Goal: Task Accomplishment & Management: Complete application form

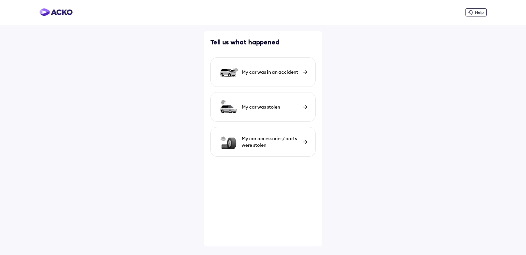
click at [266, 73] on div "My car was in an accident" at bounding box center [271, 72] width 58 height 7
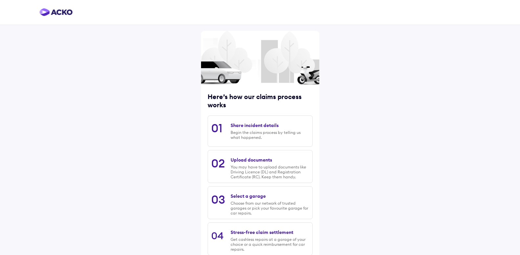
click at [276, 136] on div "Begin the claims process by telling us what happened." at bounding box center [270, 135] width 78 height 10
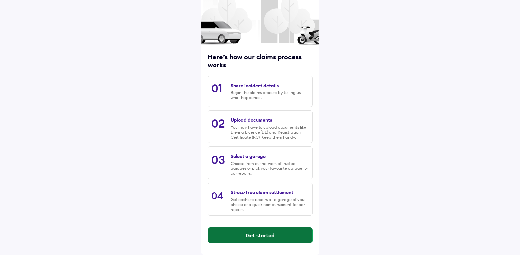
click at [264, 232] on button "Get started" at bounding box center [260, 235] width 105 height 16
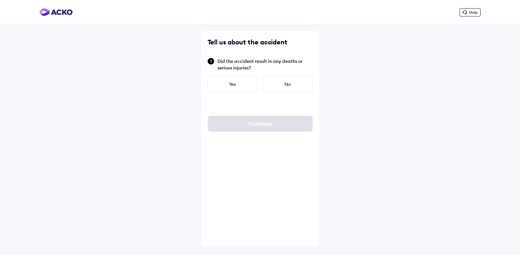
scroll to position [0, 0]
click at [283, 81] on div "No" at bounding box center [291, 84] width 50 height 16
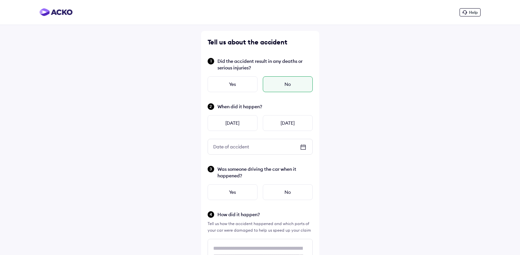
click at [302, 146] on icon at bounding box center [303, 147] width 8 height 8
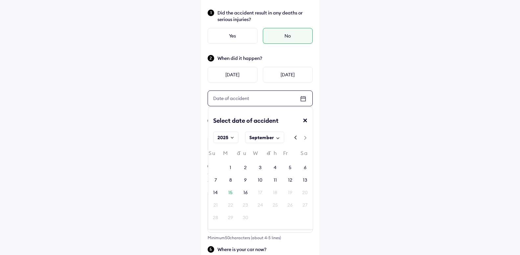
scroll to position [67, 0]
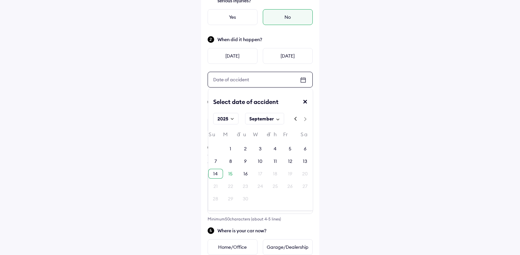
click at [211, 173] on div "14" at bounding box center [215, 174] width 15 height 10
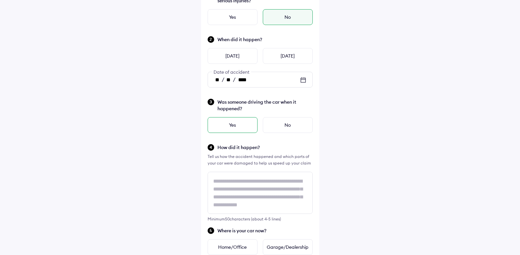
click at [238, 123] on div "Yes" at bounding box center [233, 125] width 50 height 16
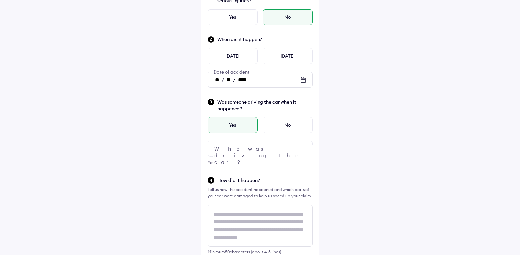
click at [267, 149] on div at bounding box center [260, 149] width 105 height 16
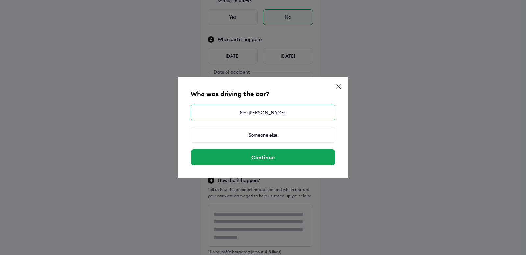
click at [248, 113] on div "Me ([PERSON_NAME])" at bounding box center [263, 113] width 145 height 16
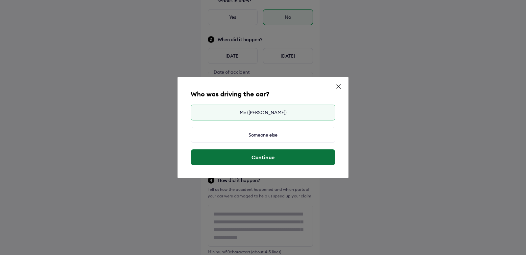
click at [250, 157] on button "Continue" at bounding box center [263, 157] width 144 height 16
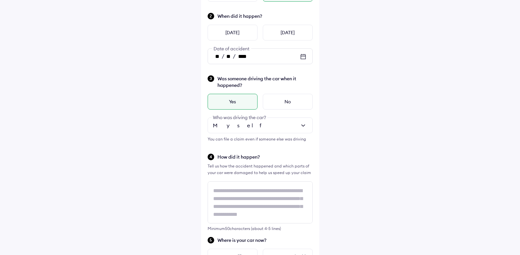
scroll to position [101, 0]
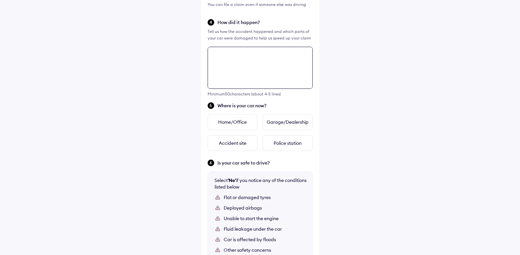
click at [242, 89] on textarea at bounding box center [260, 68] width 105 height 42
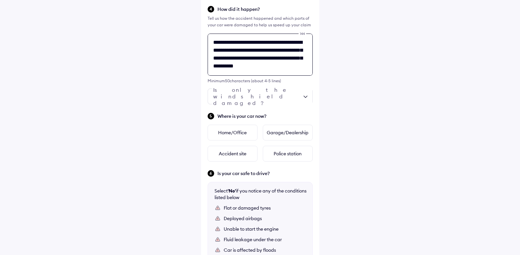
scroll to position [3, 0]
type textarea "**********"
click at [274, 97] on div at bounding box center [260, 96] width 105 height 16
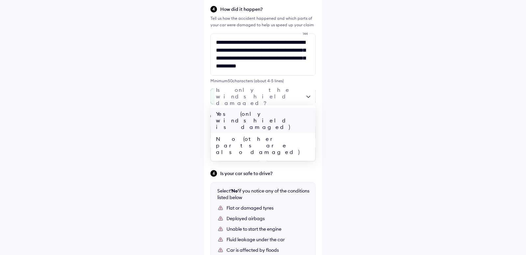
click at [252, 112] on div "Yes (only windshield is damaged)" at bounding box center [263, 120] width 105 height 25
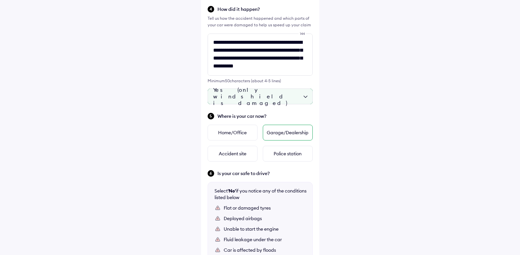
click at [285, 130] on div "Garage/Dealership" at bounding box center [288, 133] width 50 height 16
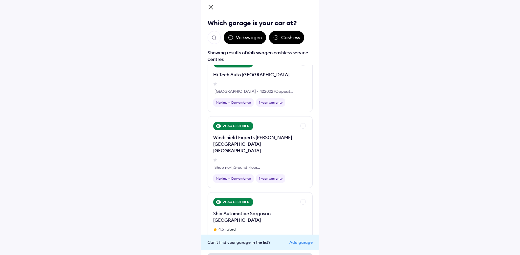
scroll to position [710, 0]
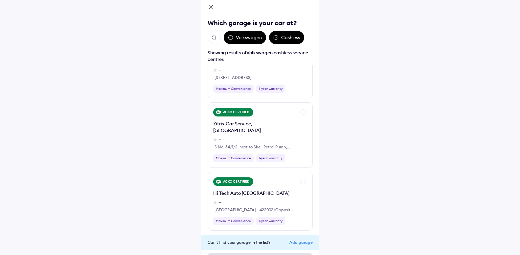
click at [211, 34] on button "Open search" at bounding box center [214, 37] width 13 height 13
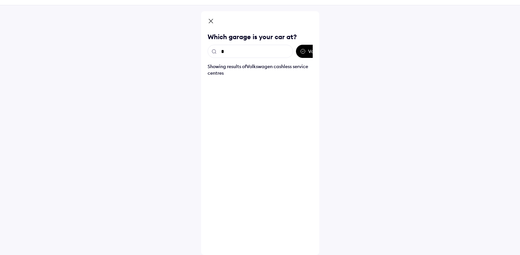
scroll to position [0, 0]
type input "**********"
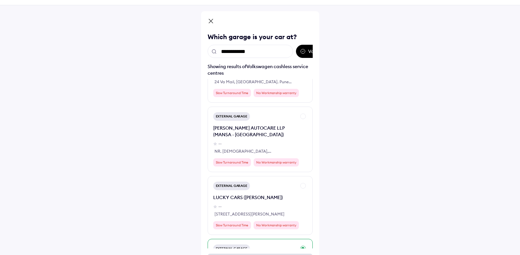
scroll to position [2366, 0]
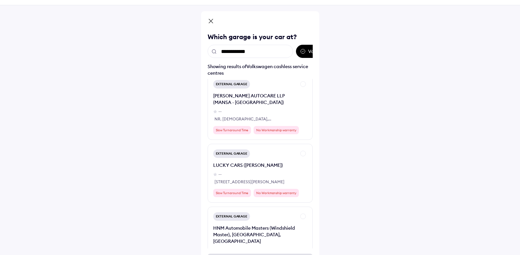
click at [212, 18] on icon at bounding box center [211, 22] width 7 height 8
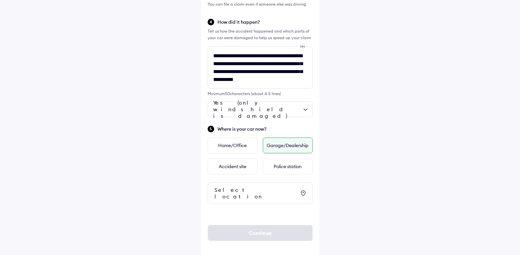
scroll to position [225, 0]
click at [257, 190] on div "Select location" at bounding box center [255, 192] width 81 height 13
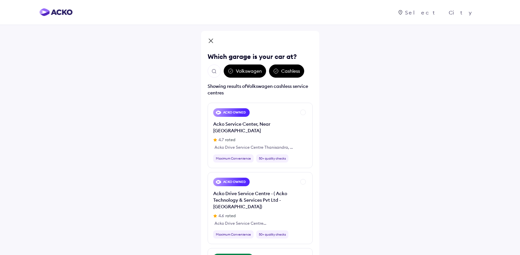
click at [211, 42] on icon at bounding box center [211, 41] width 7 height 8
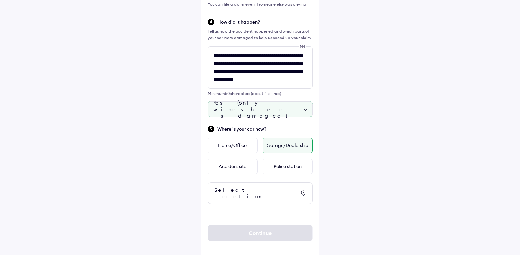
scroll to position [225, 0]
click at [304, 190] on icon at bounding box center [303, 193] width 8 height 8
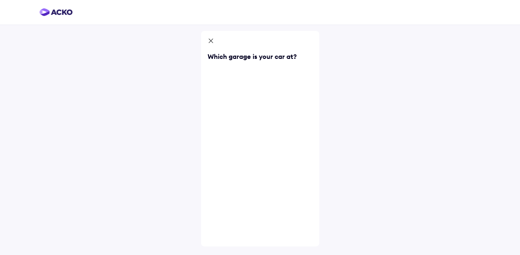
scroll to position [0, 0]
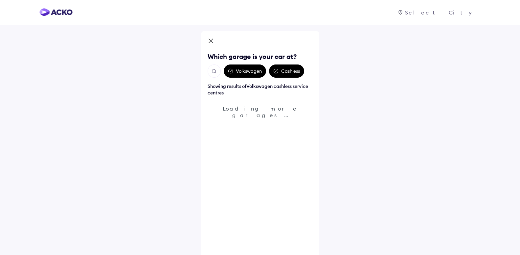
click at [217, 72] on img "Open search" at bounding box center [214, 71] width 6 height 6
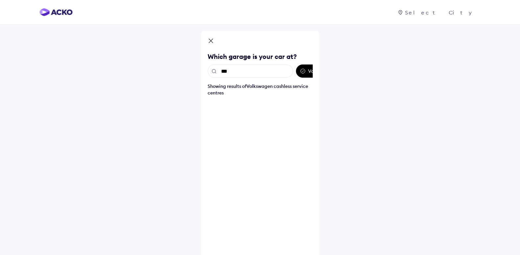
type input "****"
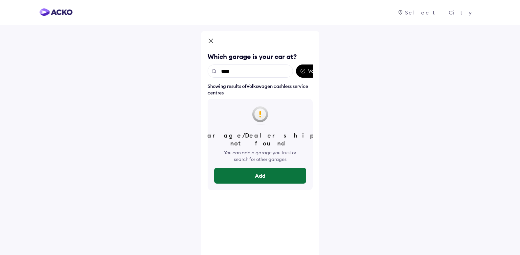
click at [269, 168] on button "Add" at bounding box center [260, 176] width 92 height 16
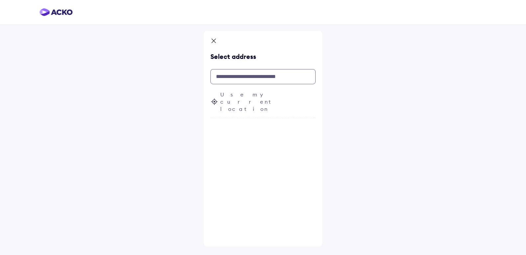
click at [256, 78] on input "text" at bounding box center [262, 76] width 105 height 15
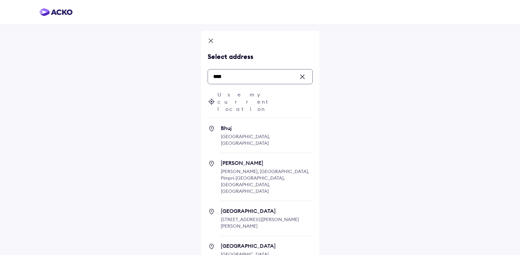
click at [245, 133] on span "[GEOGRAPHIC_DATA], [GEOGRAPHIC_DATA]" at bounding box center [245, 139] width 49 height 12
type input "****"
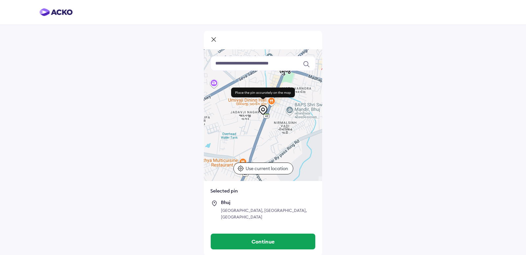
drag, startPoint x: 264, startPoint y: 151, endPoint x: 293, endPoint y: 93, distance: 64.5
click at [293, 93] on div at bounding box center [263, 114] width 118 height 131
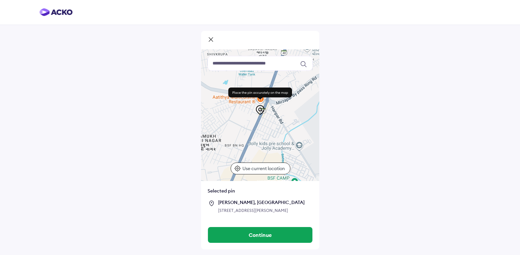
drag, startPoint x: 271, startPoint y: 124, endPoint x: 287, endPoint y: 77, distance: 50.0
click at [287, 77] on div at bounding box center [260, 114] width 118 height 131
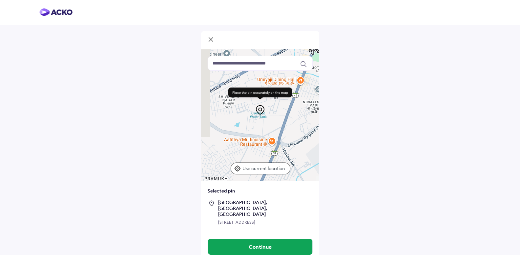
drag, startPoint x: 276, startPoint y: 124, endPoint x: 287, endPoint y: 170, distance: 47.1
click at [287, 169] on div at bounding box center [260, 114] width 118 height 131
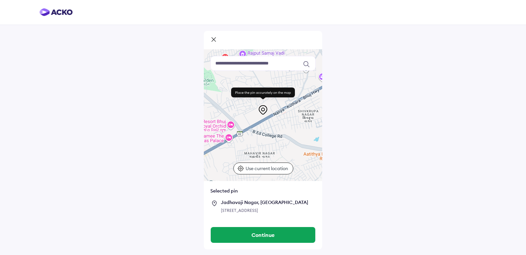
drag, startPoint x: 221, startPoint y: 125, endPoint x: 299, endPoint y: 139, distance: 79.7
click at [299, 139] on div at bounding box center [263, 114] width 118 height 131
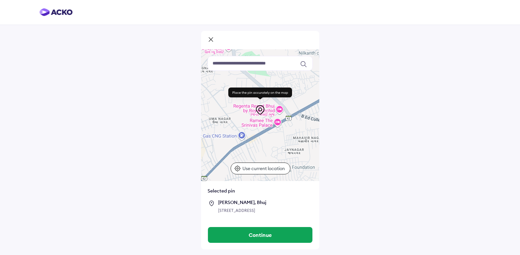
drag, startPoint x: 245, startPoint y: 142, endPoint x: 299, endPoint y: 126, distance: 56.2
click at [299, 126] on div at bounding box center [260, 114] width 118 height 131
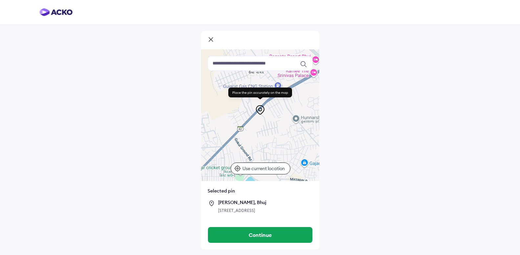
drag, startPoint x: 267, startPoint y: 144, endPoint x: 299, endPoint y: 97, distance: 56.3
click at [299, 97] on div at bounding box center [260, 114] width 118 height 131
drag, startPoint x: 282, startPoint y: 114, endPoint x: 261, endPoint y: 137, distance: 30.5
click at [261, 137] on div "Keyboard shortcuts Map Data Map data ©2025 Map data ©2025 200 m Click to toggle…" at bounding box center [260, 114] width 118 height 131
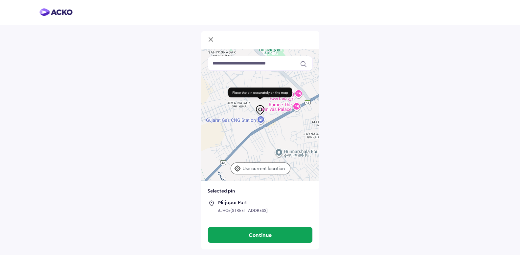
drag, startPoint x: 269, startPoint y: 125, endPoint x: 252, endPoint y: 159, distance: 38.2
click at [252, 159] on div at bounding box center [260, 114] width 118 height 131
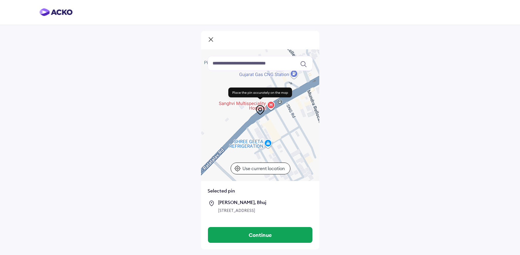
drag, startPoint x: 228, startPoint y: 142, endPoint x: 260, endPoint y: 119, distance: 39.7
click at [260, 119] on div at bounding box center [260, 114] width 118 height 131
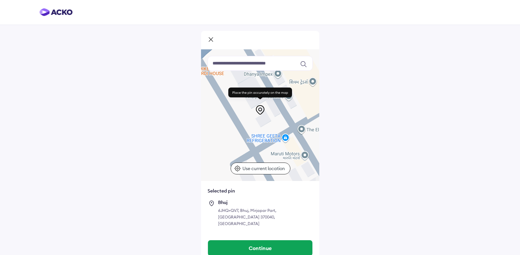
drag, startPoint x: 248, startPoint y: 146, endPoint x: 235, endPoint y: 92, distance: 55.4
click at [237, 92] on div at bounding box center [260, 114] width 118 height 131
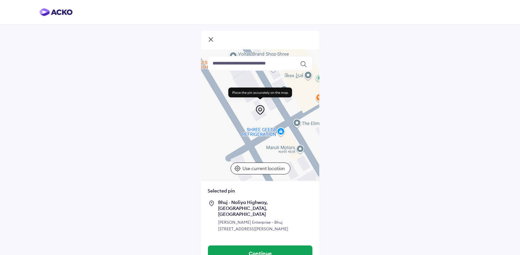
drag, startPoint x: 274, startPoint y: 138, endPoint x: 259, endPoint y: 131, distance: 16.8
click at [260, 131] on div at bounding box center [260, 114] width 118 height 131
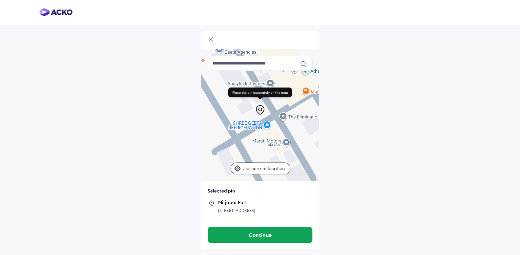
click at [285, 142] on div at bounding box center [260, 114] width 118 height 131
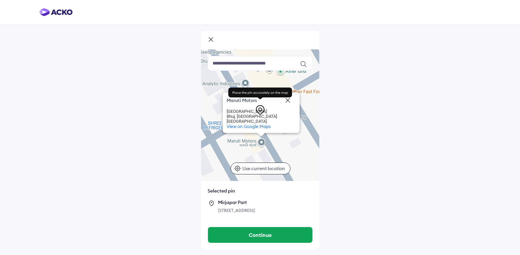
click at [259, 109] on icon at bounding box center [260, 110] width 11 height 11
click at [255, 92] on rect at bounding box center [260, 92] width 64 height 10
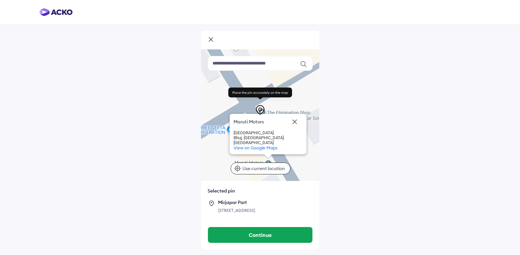
drag, startPoint x: 245, startPoint y: 129, endPoint x: 212, endPoint y: 146, distance: 37.2
click at [212, 146] on div "Maruti Motors Maruti Motors [GEOGRAPHIC_DATA] [GEOGRAPHIC_DATA] View on Google …" at bounding box center [260, 114] width 118 height 131
click at [247, 114] on div at bounding box center [260, 100] width 70 height 29
click at [255, 147] on span "View on Google Maps" at bounding box center [255, 147] width 44 height 5
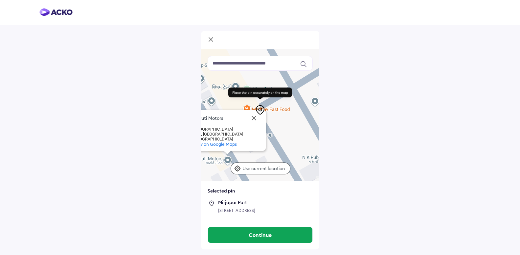
drag, startPoint x: 236, startPoint y: 121, endPoint x: 284, endPoint y: 73, distance: 68.1
click at [284, 73] on div "Maruti Motors Maruti Motors [GEOGRAPHIC_DATA] [GEOGRAPHIC_DATA] View on Google …" at bounding box center [260, 114] width 118 height 131
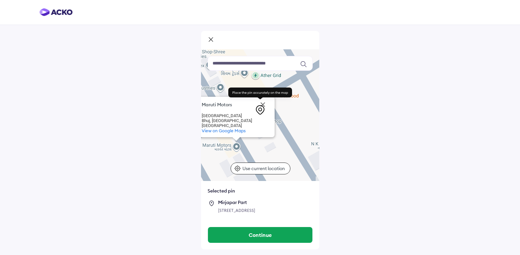
click at [237, 147] on div "Maruti Motors Maruti Motors [GEOGRAPHIC_DATA] [GEOGRAPHIC_DATA] View on Google …" at bounding box center [260, 114] width 118 height 131
click at [236, 146] on div "Maruti Motors Maruti Motors [GEOGRAPHIC_DATA] [GEOGRAPHIC_DATA] View on Google …" at bounding box center [260, 114] width 118 height 131
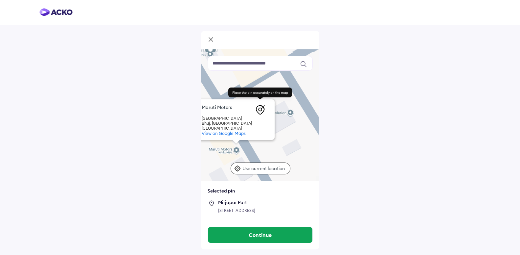
click at [236, 146] on div "Maruti Motors Maruti Motors [GEOGRAPHIC_DATA] [GEOGRAPHIC_DATA] View on Google …" at bounding box center [260, 114] width 118 height 131
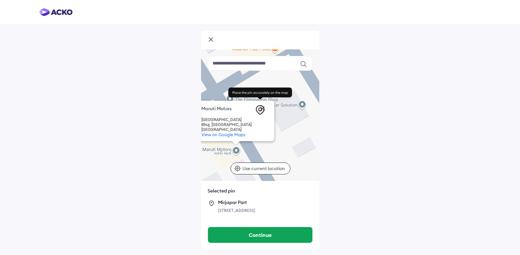
click at [235, 149] on div "Maruti Motors Maruti Motors [GEOGRAPHIC_DATA] [GEOGRAPHIC_DATA] View on Google …" at bounding box center [260, 114] width 118 height 131
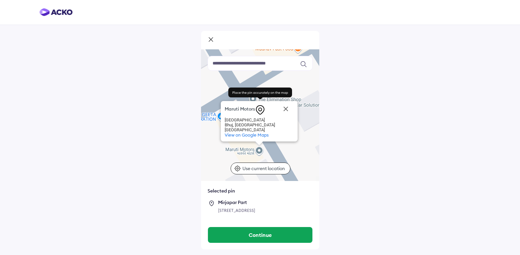
click at [258, 148] on div "Maruti Motors Maruti Motors [GEOGRAPHIC_DATA] [GEOGRAPHIC_DATA] View on Google …" at bounding box center [260, 114] width 118 height 131
click at [261, 108] on icon at bounding box center [260, 110] width 11 height 11
click at [261, 90] on rect at bounding box center [260, 92] width 64 height 10
click at [259, 109] on icon at bounding box center [260, 109] width 3 height 3
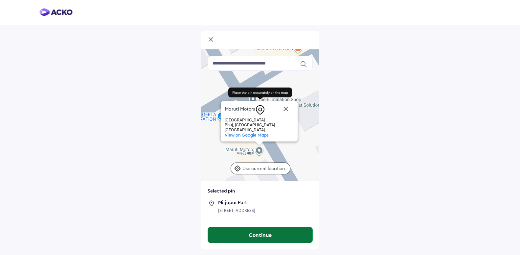
click at [252, 238] on button "Continue" at bounding box center [260, 235] width 105 height 16
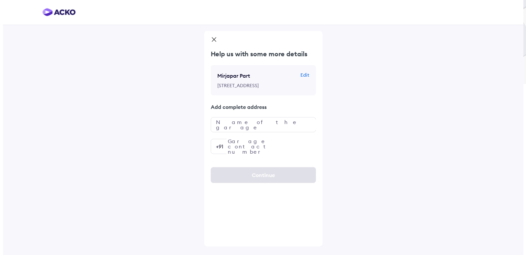
scroll to position [0, 0]
click at [256, 132] on input "text" at bounding box center [262, 124] width 105 height 15
type input "**********"
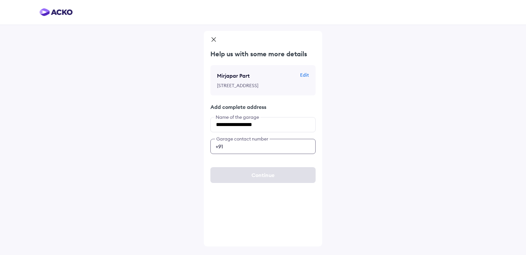
click at [261, 154] on input "number" at bounding box center [262, 146] width 105 height 15
type input "*"
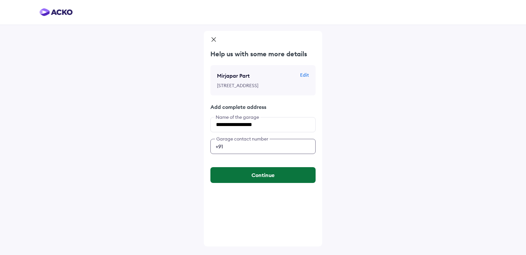
type input "**********"
click at [251, 183] on button "Continue" at bounding box center [262, 175] width 105 height 16
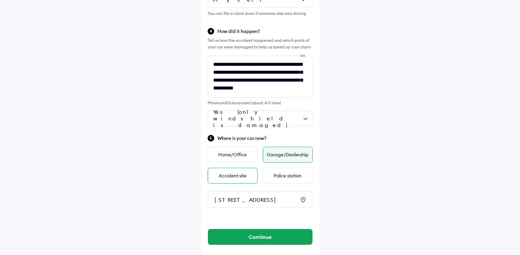
scroll to position [231, 0]
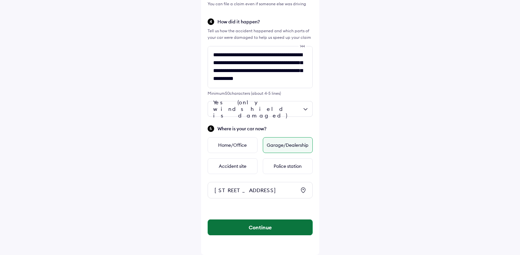
click at [259, 227] on button "Continue" at bounding box center [260, 227] width 105 height 16
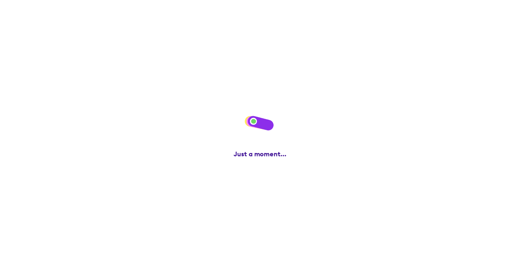
scroll to position [0, 0]
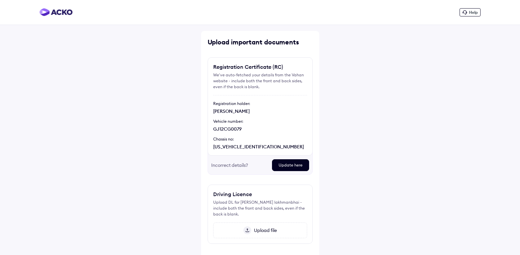
click at [294, 163] on div "Update here" at bounding box center [290, 165] width 37 height 12
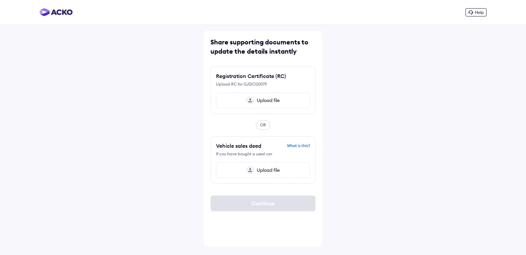
click at [260, 100] on span "Upload file" at bounding box center [267, 100] width 26 height 6
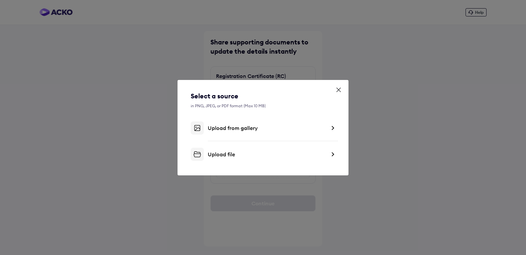
click at [246, 130] on div "Upload from gallery" at bounding box center [267, 128] width 118 height 7
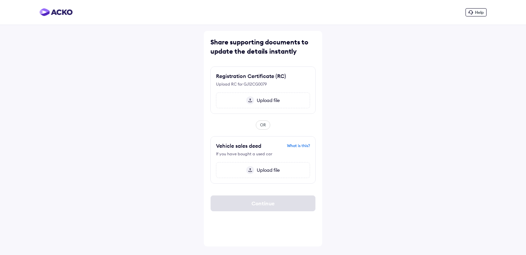
click at [252, 100] on img at bounding box center [250, 100] width 8 height 8
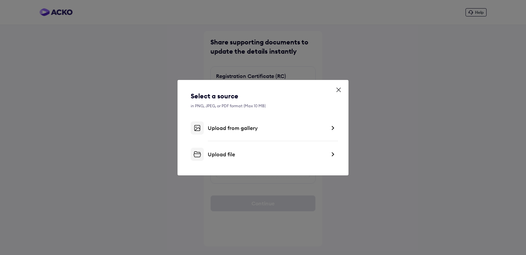
click at [229, 128] on div "Upload from gallery" at bounding box center [267, 128] width 118 height 7
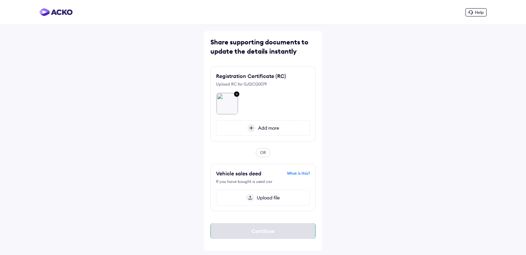
click at [270, 233] on div "Continue" at bounding box center [262, 231] width 105 height 16
click at [273, 127] on span "Add more" at bounding box center [267, 128] width 24 height 6
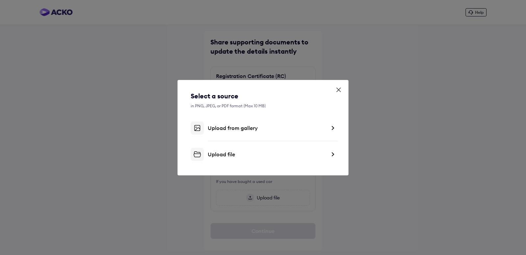
click at [263, 130] on div "Upload from gallery" at bounding box center [267, 128] width 118 height 7
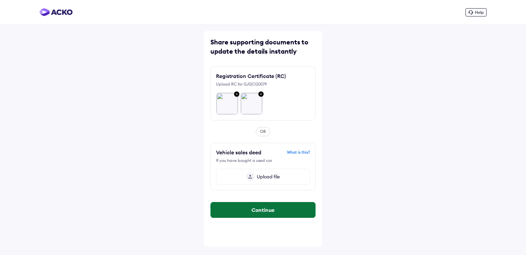
click at [256, 210] on button "Continue" at bounding box center [263, 210] width 105 height 16
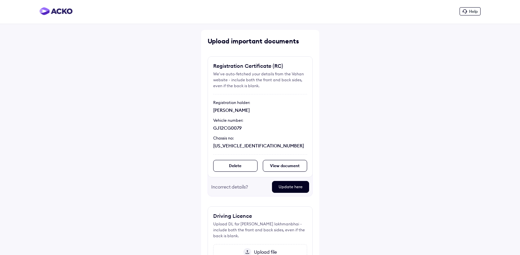
scroll to position [62, 0]
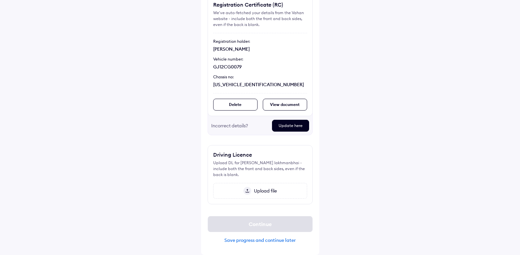
click at [286, 102] on div "View document" at bounding box center [285, 105] width 44 height 12
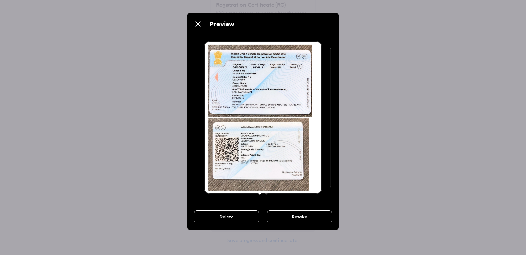
click at [197, 23] on img at bounding box center [198, 24] width 8 height 8
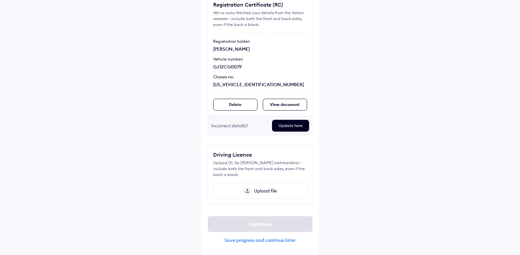
click at [263, 189] on span "Upload file" at bounding box center [264, 191] width 26 height 6
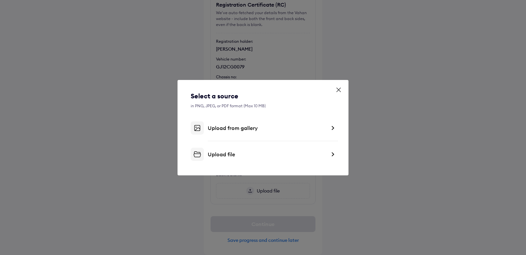
click at [234, 131] on div "Upload from gallery" at bounding box center [263, 127] width 145 height 13
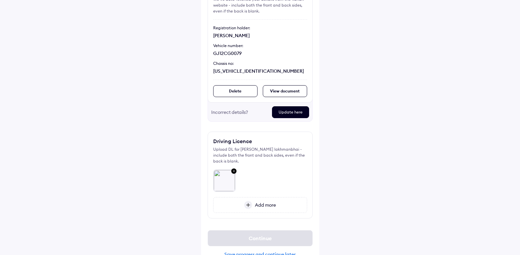
scroll to position [90, 0]
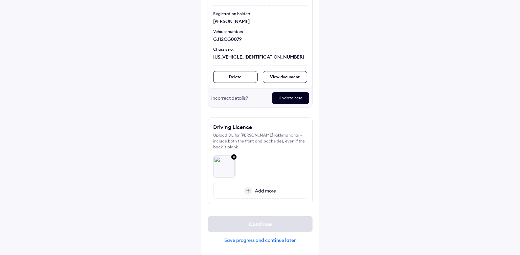
click at [263, 190] on span "Add more" at bounding box center [264, 191] width 24 height 6
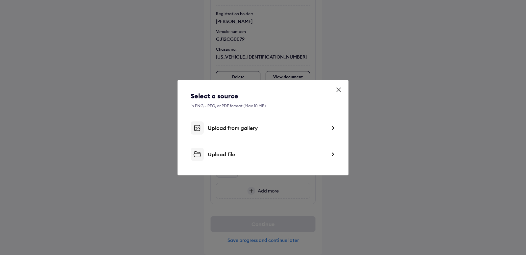
click at [237, 125] on div "Upload from gallery" at bounding box center [267, 128] width 118 height 7
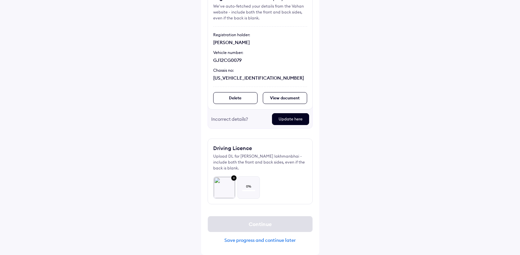
scroll to position [69, 0]
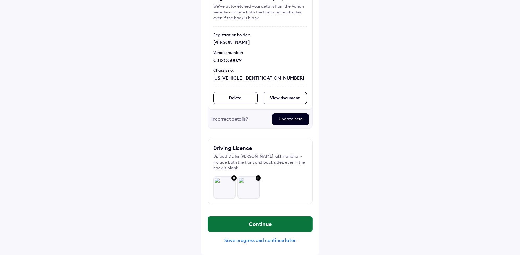
drag, startPoint x: 282, startPoint y: 223, endPoint x: 273, endPoint y: 225, distance: 9.7
click at [282, 223] on button "Continue" at bounding box center [260, 224] width 105 height 16
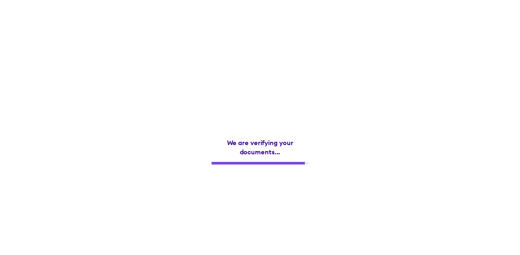
scroll to position [0, 0]
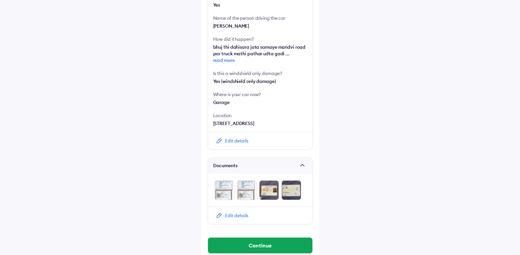
scroll to position [233, 0]
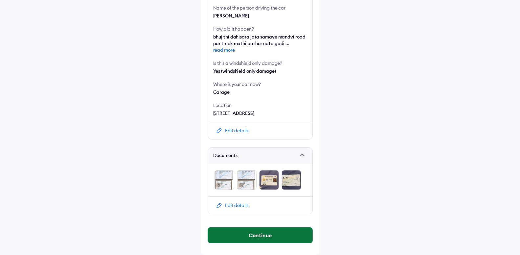
click at [281, 233] on button "Continue" at bounding box center [260, 235] width 105 height 16
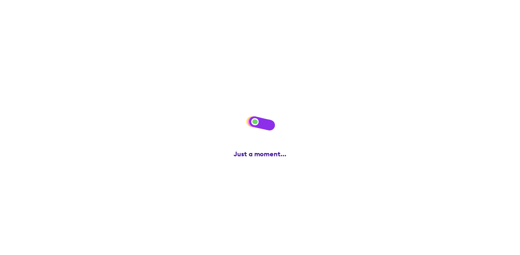
scroll to position [0, 0]
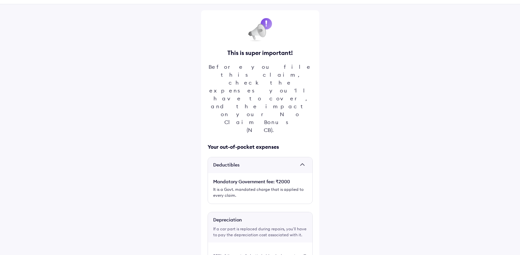
scroll to position [34, 0]
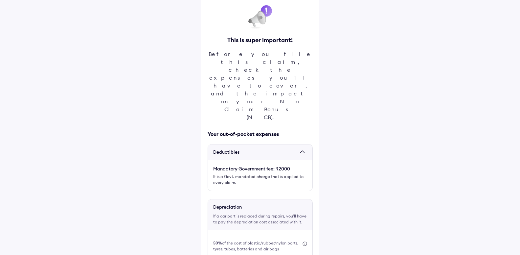
click at [304, 149] on span at bounding box center [304, 152] width 7 height 7
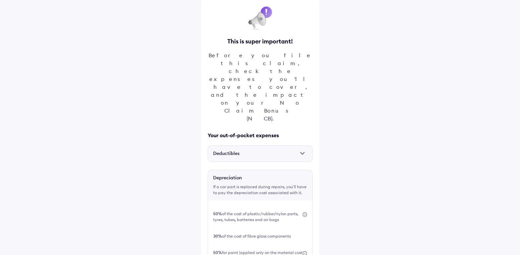
scroll to position [32, 0]
click at [304, 151] on span at bounding box center [304, 154] width 7 height 7
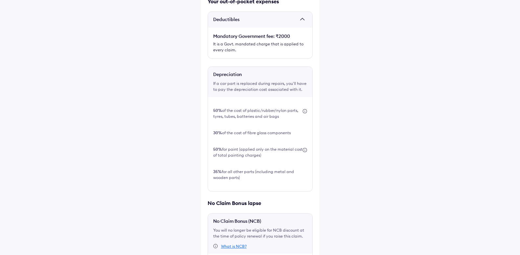
scroll to position [197, 0]
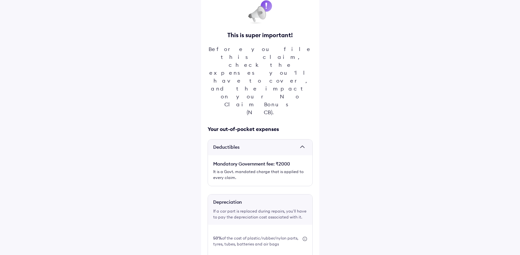
scroll to position [29, 0]
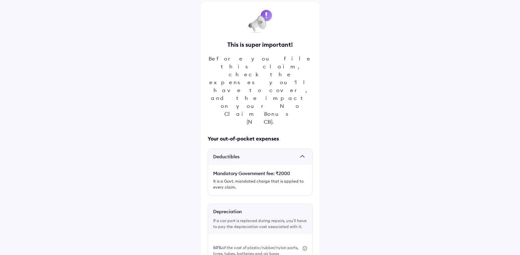
click at [292, 153] on span "Deductibles" at bounding box center [255, 156] width 84 height 7
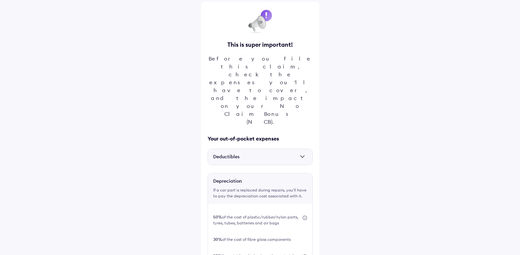
click at [290, 153] on span "Deductibles" at bounding box center [255, 156] width 84 height 7
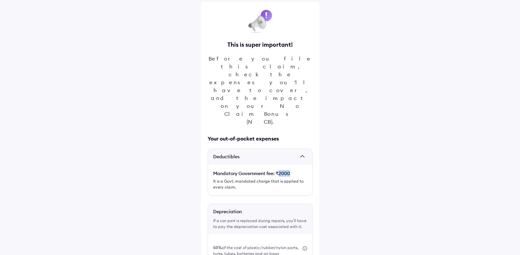
drag, startPoint x: 279, startPoint y: 126, endPoint x: 297, endPoint y: 126, distance: 18.7
click at [297, 170] on div "Mandatory Government fee: ₹2000" at bounding box center [260, 173] width 94 height 7
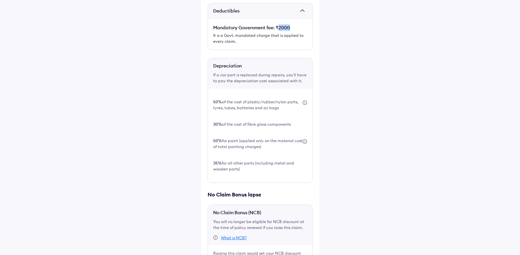
scroll to position [197, 0]
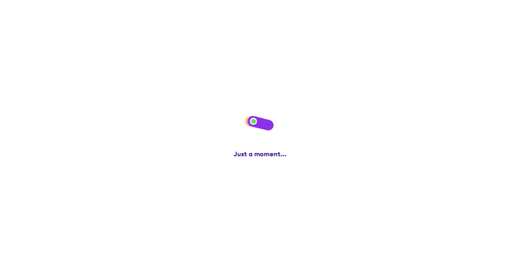
scroll to position [0, 0]
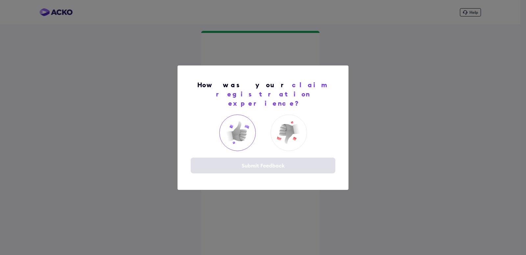
click at [237, 129] on img at bounding box center [237, 132] width 26 height 26
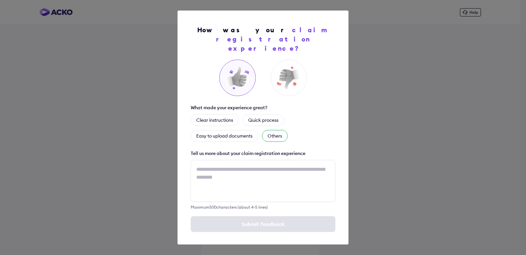
click at [276, 132] on div "Others" at bounding box center [275, 136] width 26 height 12
click at [219, 115] on div "Clear instructions" at bounding box center [215, 120] width 48 height 12
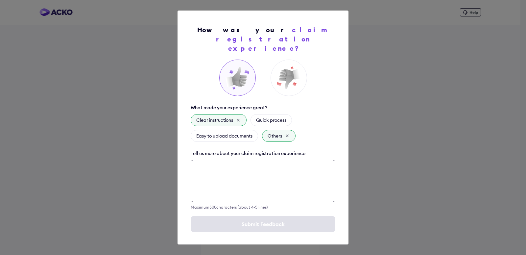
click at [261, 186] on textarea at bounding box center [263, 181] width 145 height 42
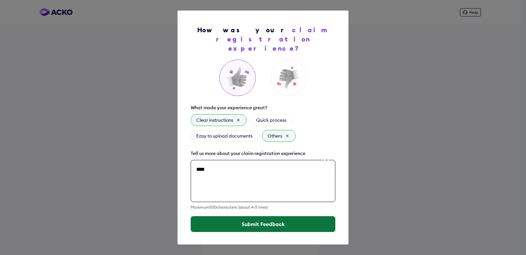
type textarea "****"
click at [251, 220] on button "Submit Feedback" at bounding box center [263, 224] width 145 height 16
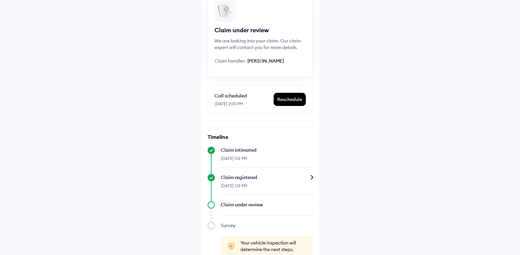
scroll to position [104, 0]
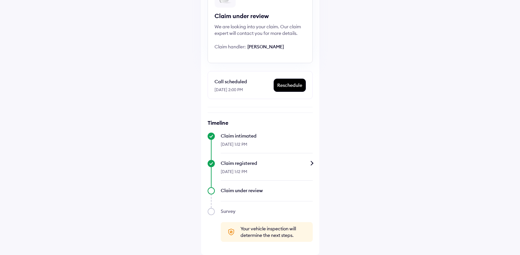
click at [313, 163] on div "Claim registered" at bounding box center [267, 163] width 92 height 7
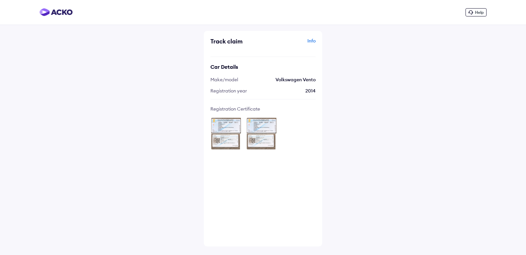
click at [314, 41] on div "Info" at bounding box center [290, 43] width 51 height 12
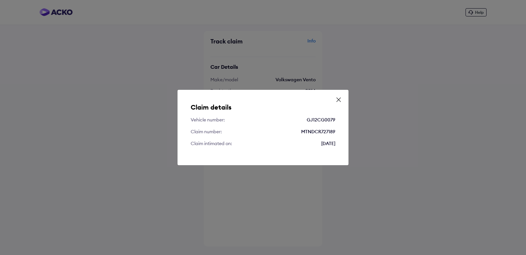
click at [339, 97] on icon at bounding box center [338, 99] width 7 height 7
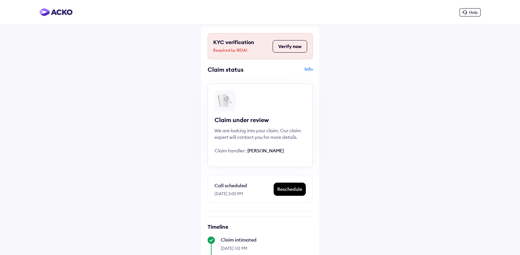
click at [295, 44] on button "Verify now" at bounding box center [290, 46] width 35 height 12
